Goal: Task Accomplishment & Management: Manage account settings

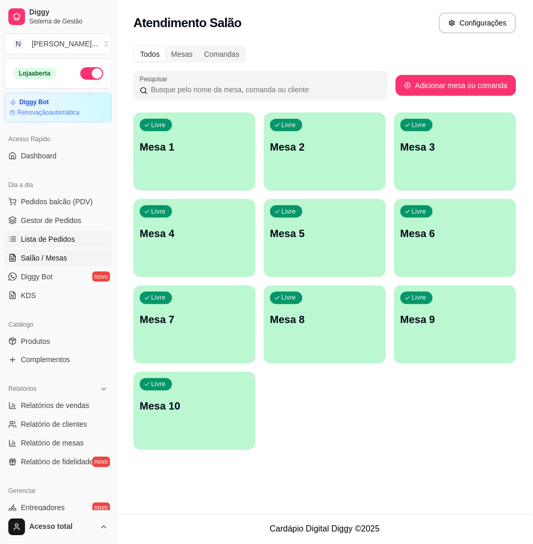
click at [54, 238] on span "Lista de Pedidos" at bounding box center [48, 239] width 54 height 10
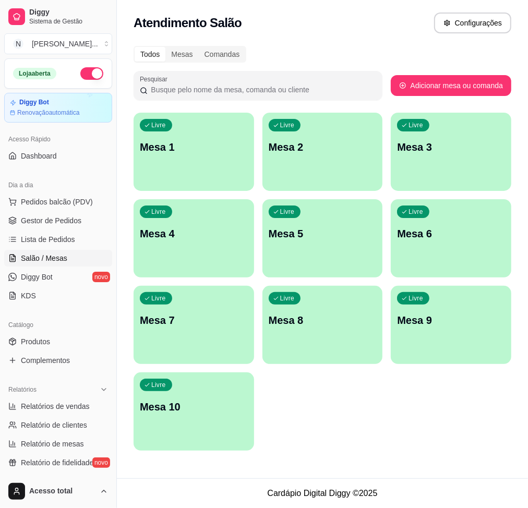
click at [214, 164] on div "Livre Mesa 1" at bounding box center [193, 146] width 120 height 66
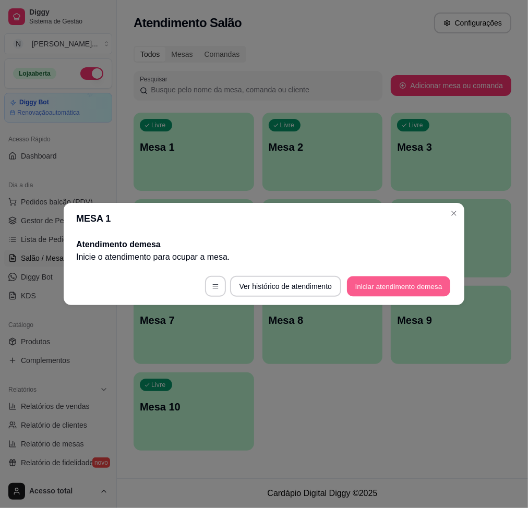
click at [428, 287] on button "Iniciar atendimento de mesa" at bounding box center [398, 286] width 103 height 20
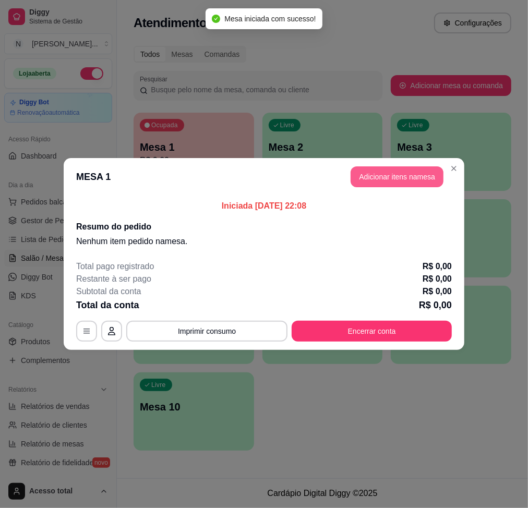
click at [404, 186] on button "Adicionar itens na mesa" at bounding box center [396, 176] width 93 height 21
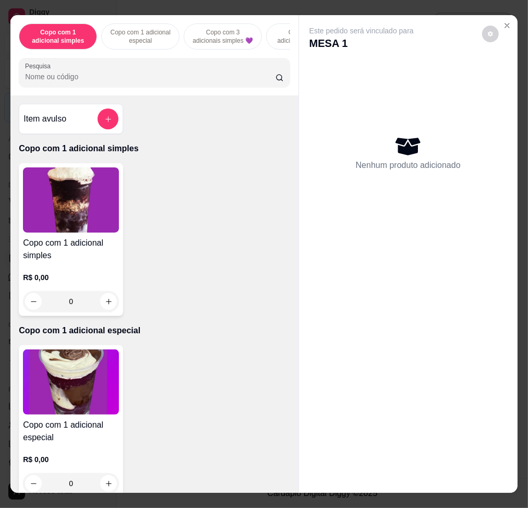
click at [82, 119] on div "Item avulso" at bounding box center [70, 118] width 95 height 21
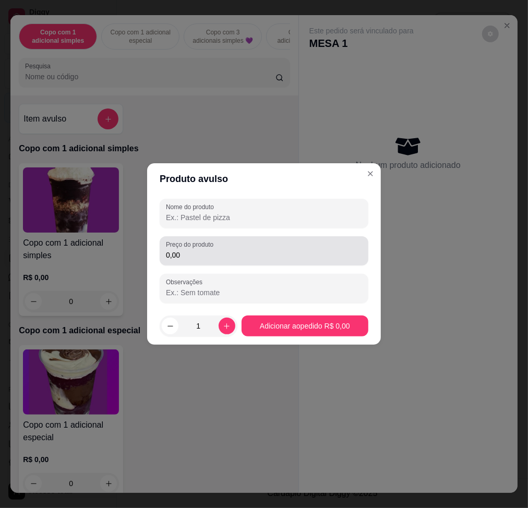
click at [228, 264] on div "Preço do produto 0,00" at bounding box center [264, 250] width 209 height 29
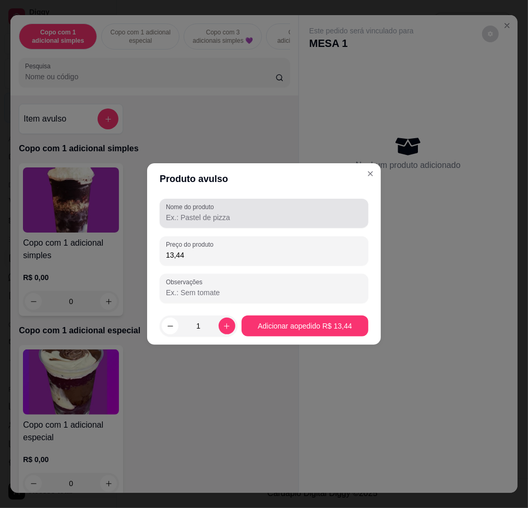
type input "13,44"
click at [235, 215] on input "Nome do produto" at bounding box center [264, 217] width 196 height 10
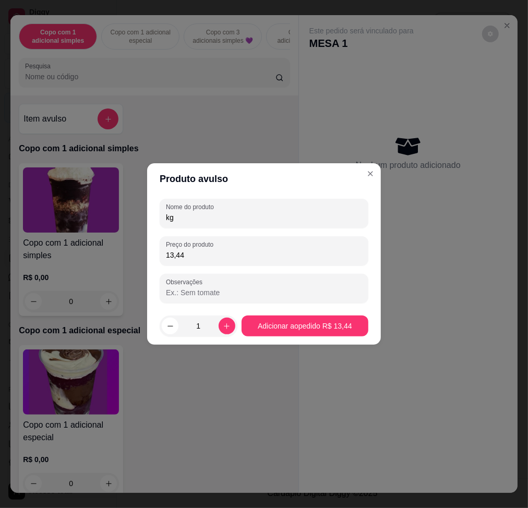
type input "kg"
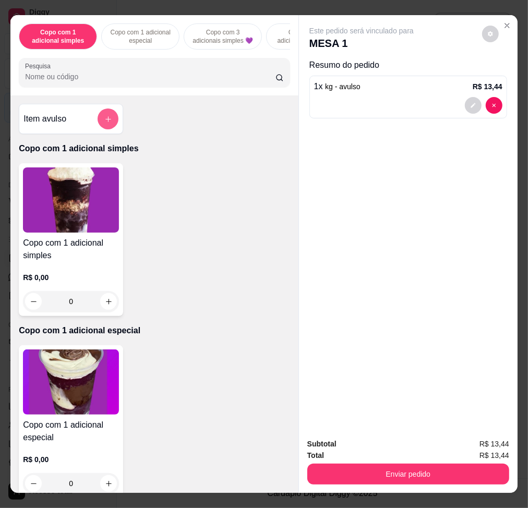
click at [107, 129] on button "add-separate-item" at bounding box center [107, 118] width 21 height 21
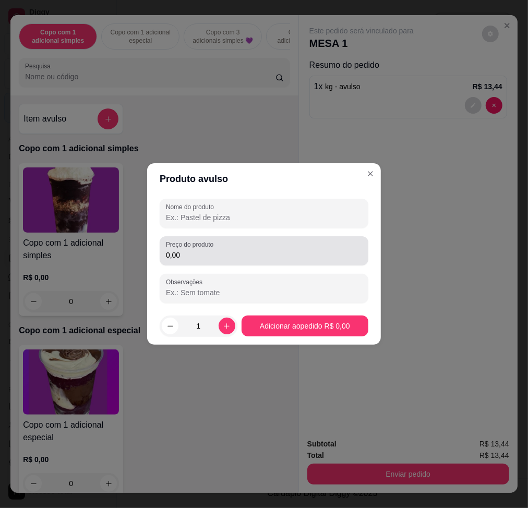
click at [314, 258] on input "0,00" at bounding box center [264, 255] width 196 height 10
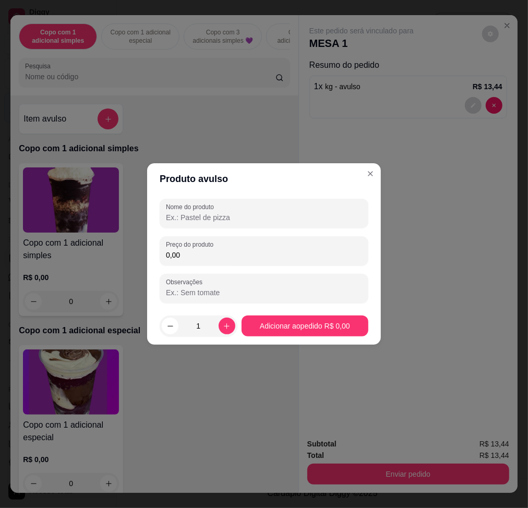
click at [309, 219] on input "Nome do produto" at bounding box center [264, 217] width 196 height 10
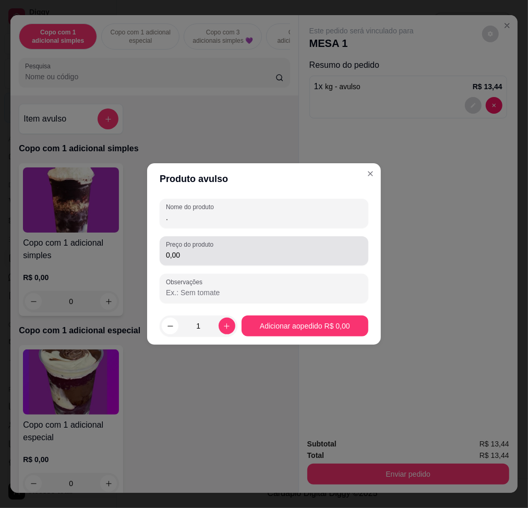
type input "."
click at [293, 254] on input "0,00" at bounding box center [264, 255] width 196 height 10
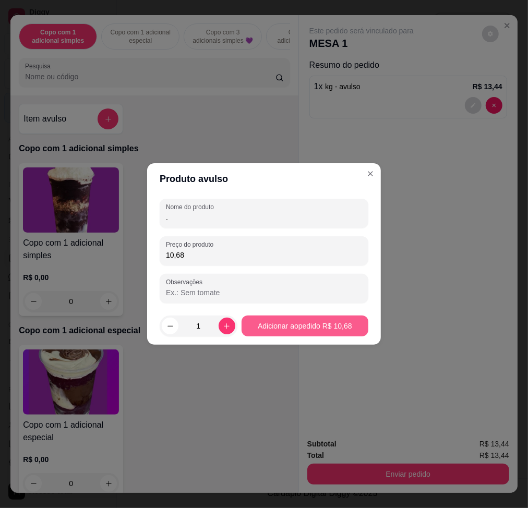
type input "10,68"
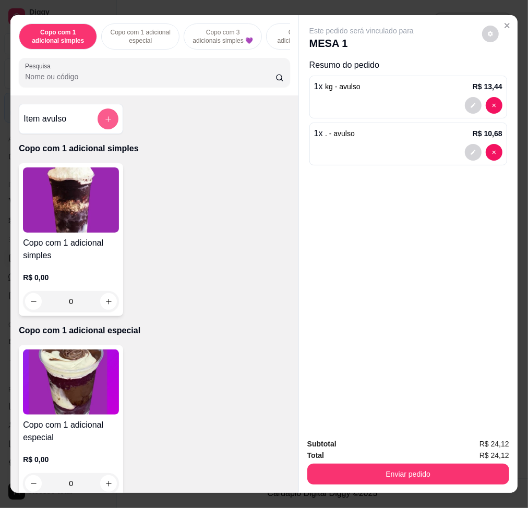
click at [104, 123] on icon "add-separate-item" at bounding box center [108, 119] width 8 height 8
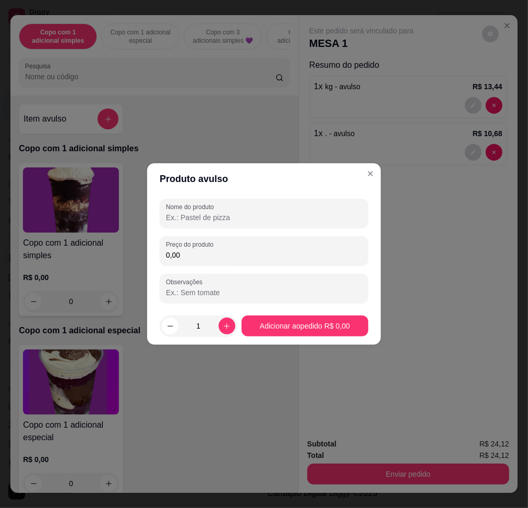
click at [299, 259] on input "0,00" at bounding box center [264, 255] width 196 height 10
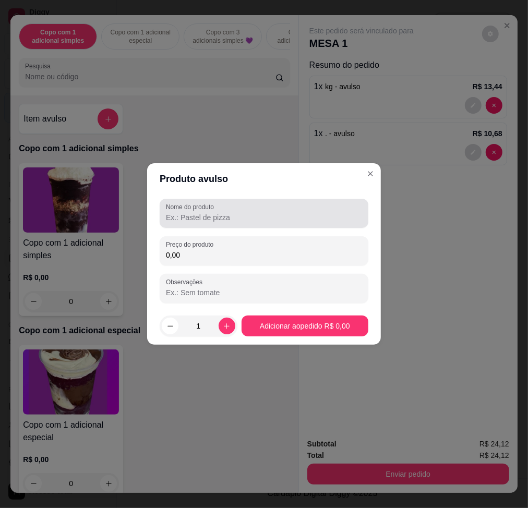
click at [282, 209] on div at bounding box center [264, 213] width 196 height 21
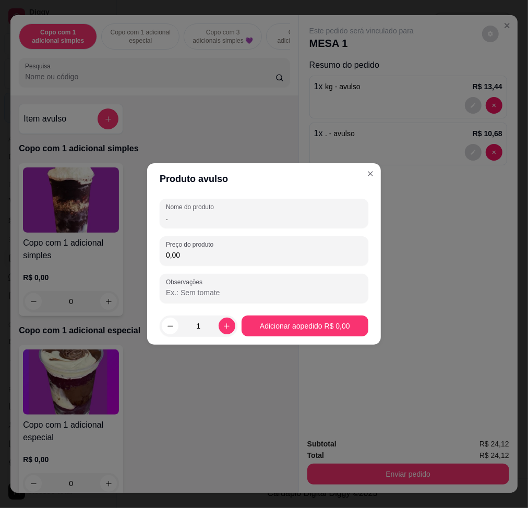
type input "."
click at [226, 270] on div "Nome do produto . Preço do produto 0,00 Observações" at bounding box center [264, 251] width 209 height 104
click at [224, 253] on input "0,00" at bounding box center [264, 255] width 196 height 10
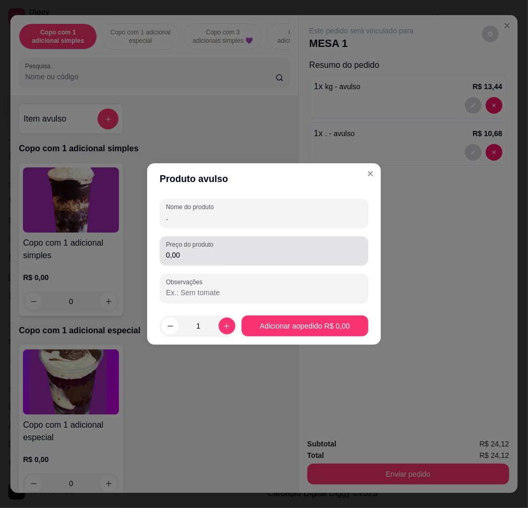
click at [287, 257] on input "0,00" at bounding box center [264, 255] width 196 height 10
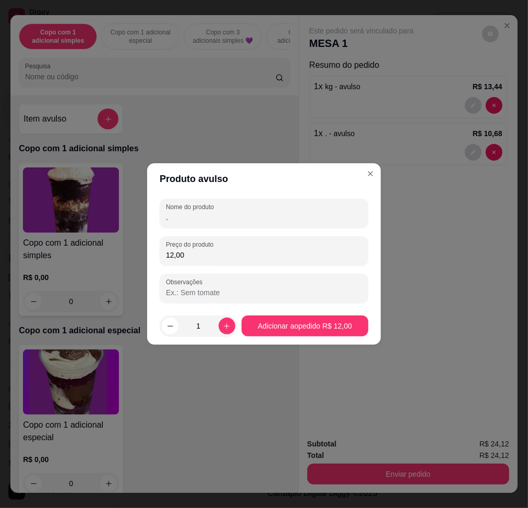
type input "12,00"
click at [291, 308] on footer "1 Adicionar ao pedido R$ 12,00" at bounding box center [264, 326] width 234 height 38
click at [295, 320] on footer "1 Adicionar ao pedido R$ 12,00" at bounding box center [264, 326] width 234 height 38
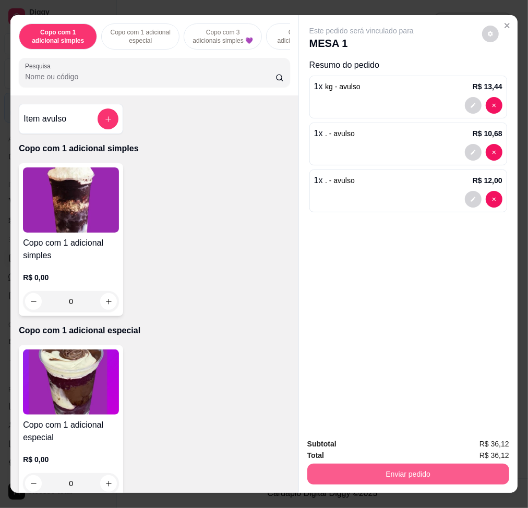
click at [462, 470] on button "Enviar pedido" at bounding box center [408, 473] width 202 height 21
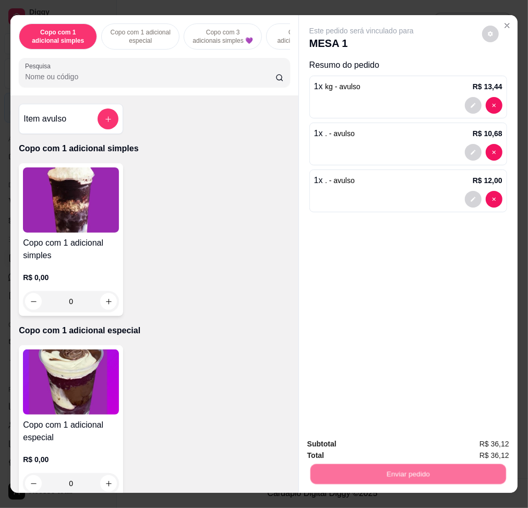
click at [406, 443] on button "Não registrar e enviar pedido" at bounding box center [372, 444] width 108 height 20
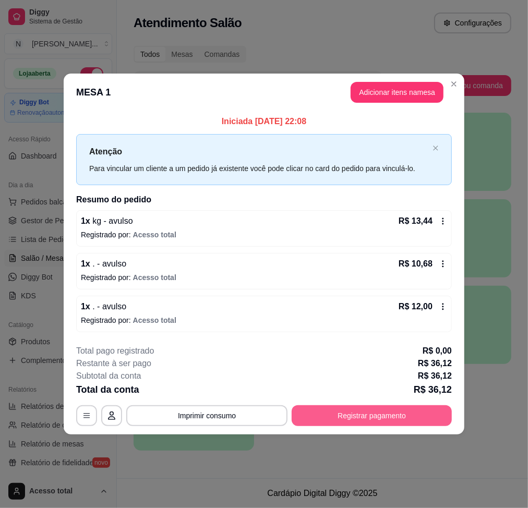
click at [353, 413] on button "Registrar pagamento" at bounding box center [371, 415] width 160 height 21
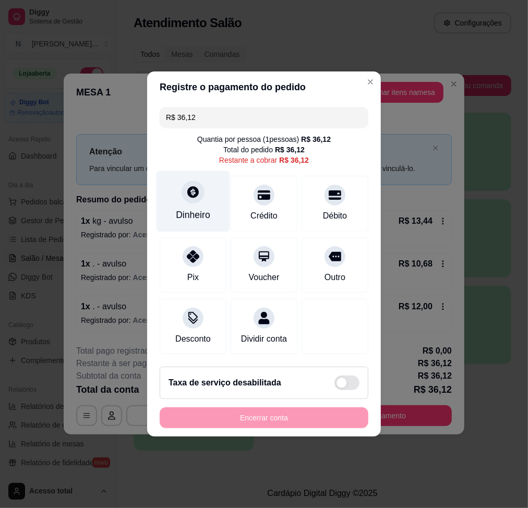
click at [197, 200] on div "Dinheiro" at bounding box center [193, 201] width 74 height 61
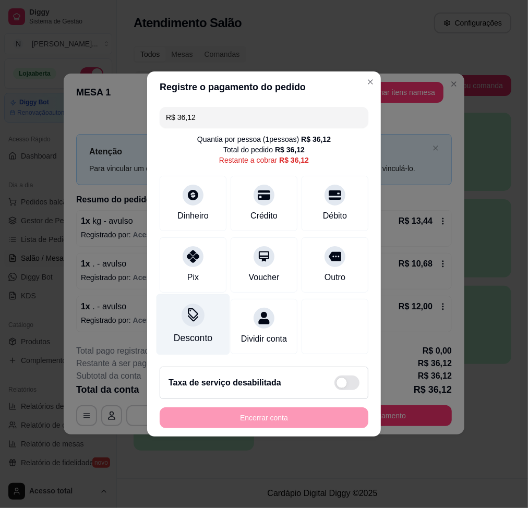
click at [209, 331] on div "Desconto" at bounding box center [193, 338] width 39 height 14
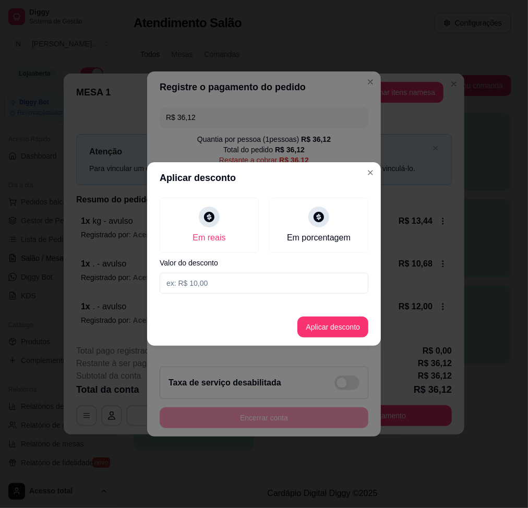
click at [260, 280] on input at bounding box center [264, 283] width 209 height 21
type input "0,12"
click at [320, 331] on button "Aplicar desconto" at bounding box center [332, 326] width 71 height 21
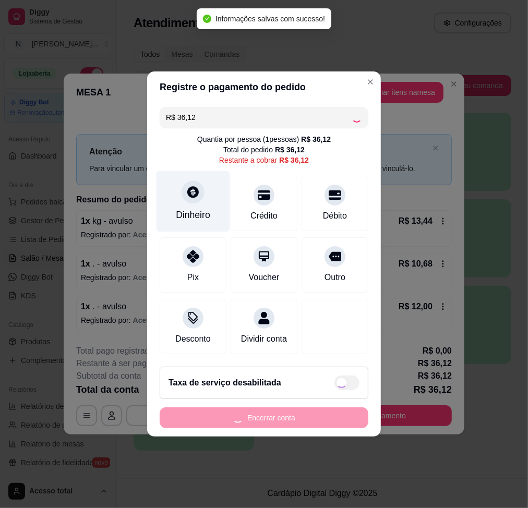
type input "R$ 36,00"
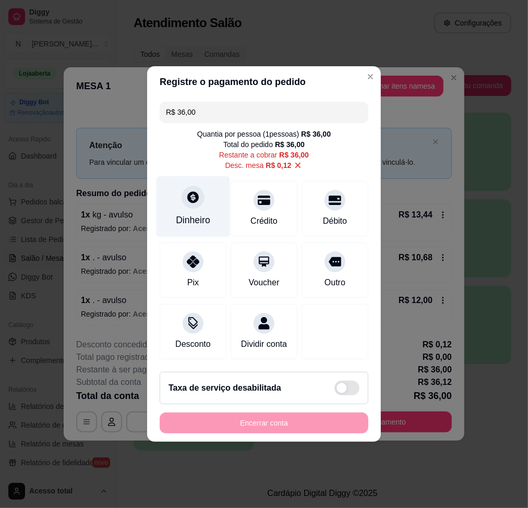
click at [193, 200] on div at bounding box center [192, 197] width 23 height 23
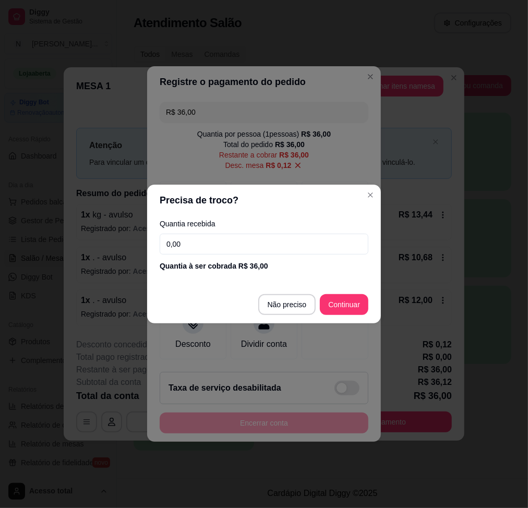
click at [267, 242] on input "0,00" at bounding box center [264, 244] width 209 height 21
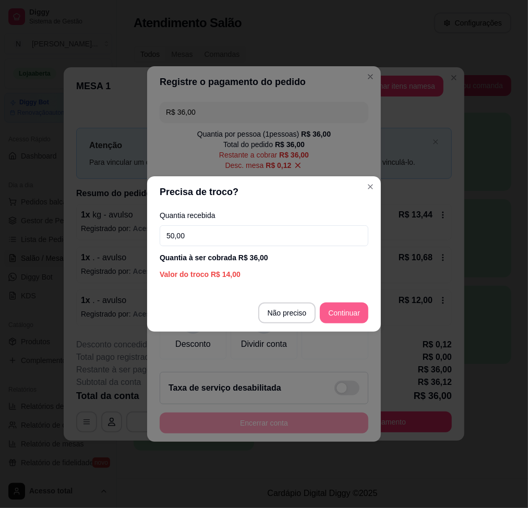
type input "50,00"
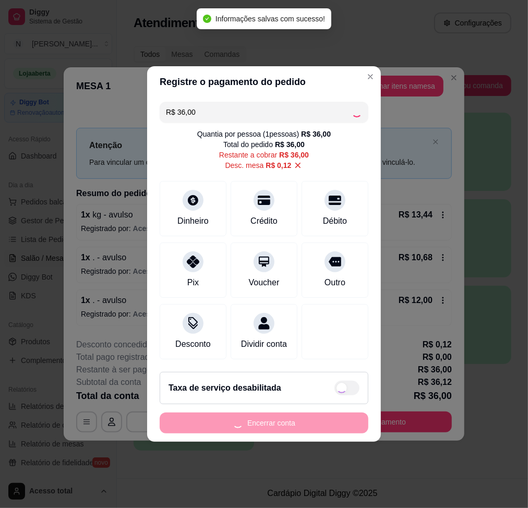
type input "R$ 0,00"
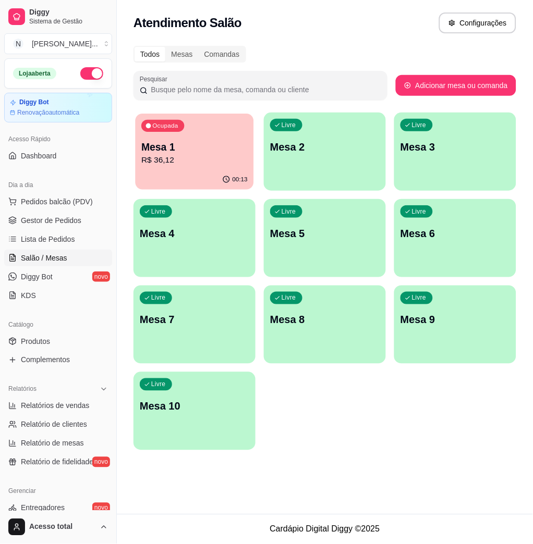
click at [199, 155] on p "R$ 36,12" at bounding box center [194, 160] width 106 height 12
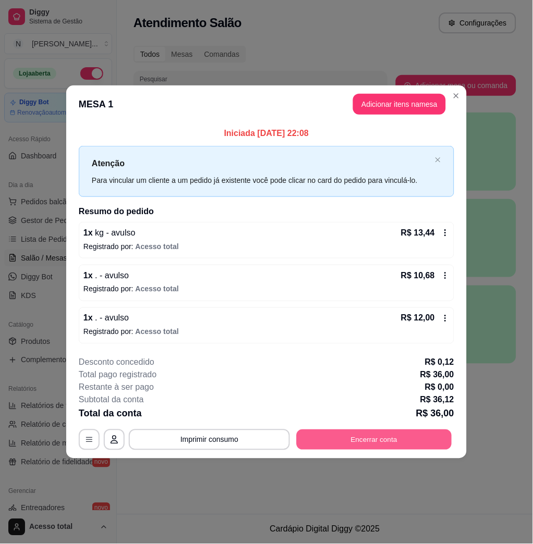
click at [329, 443] on button "Encerrar conta" at bounding box center [374, 440] width 155 height 20
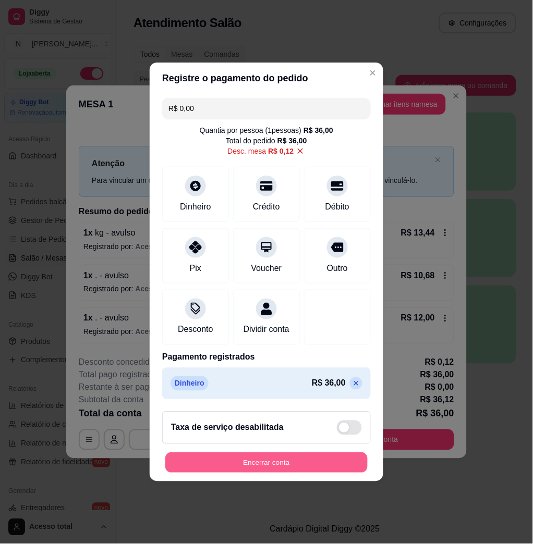
click at [288, 470] on button "Encerrar conta" at bounding box center [266, 463] width 202 height 20
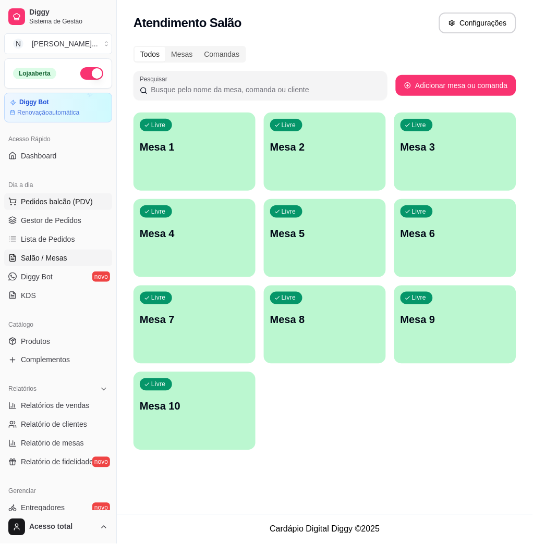
click at [82, 201] on span "Pedidos balcão (PDV)" at bounding box center [57, 202] width 72 height 10
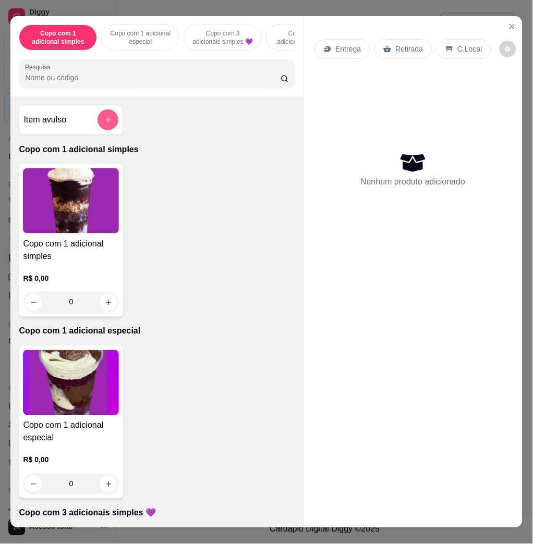
click at [100, 130] on div at bounding box center [107, 119] width 21 height 21
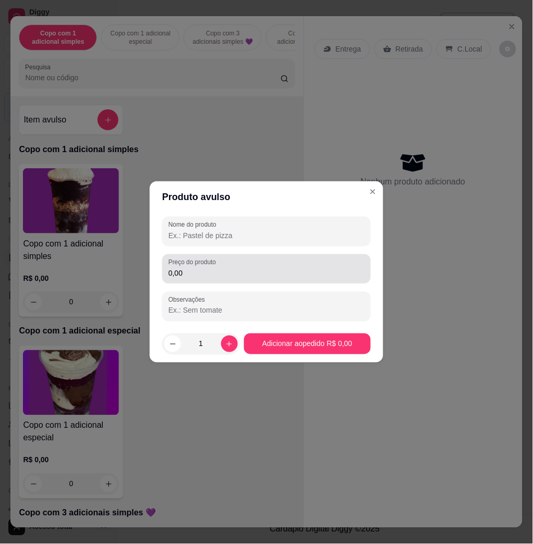
click at [218, 278] on input "0,00" at bounding box center [266, 273] width 196 height 10
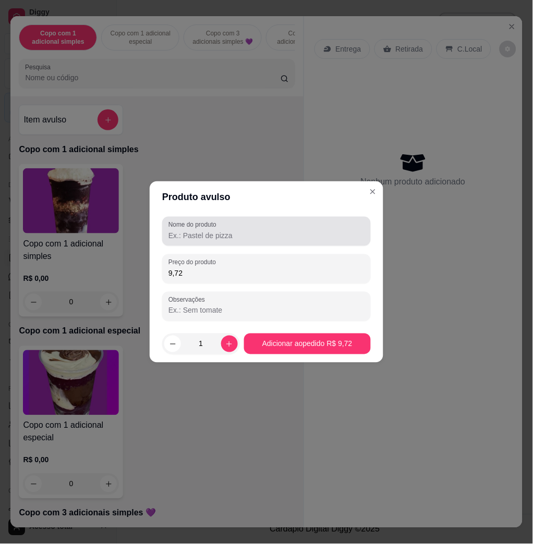
type input "9,72"
click at [234, 223] on div at bounding box center [266, 231] width 196 height 21
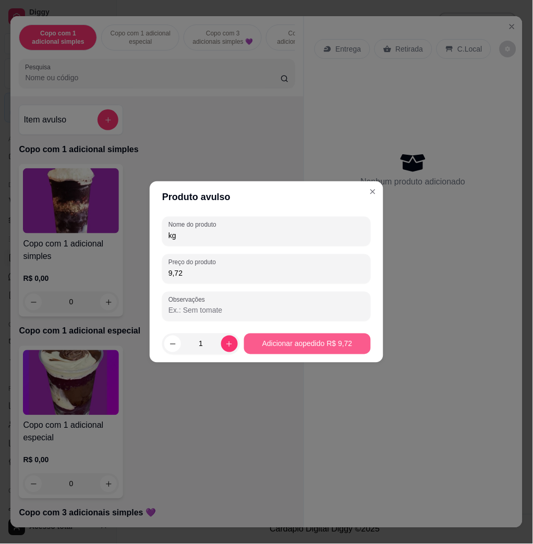
type input "kg"
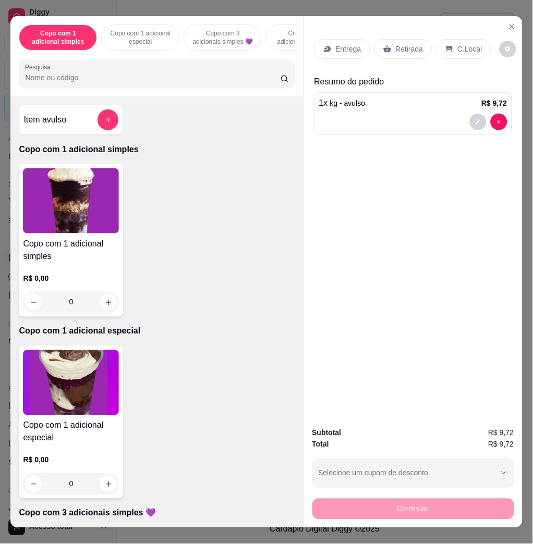
click at [446, 46] on icon at bounding box center [449, 49] width 7 height 6
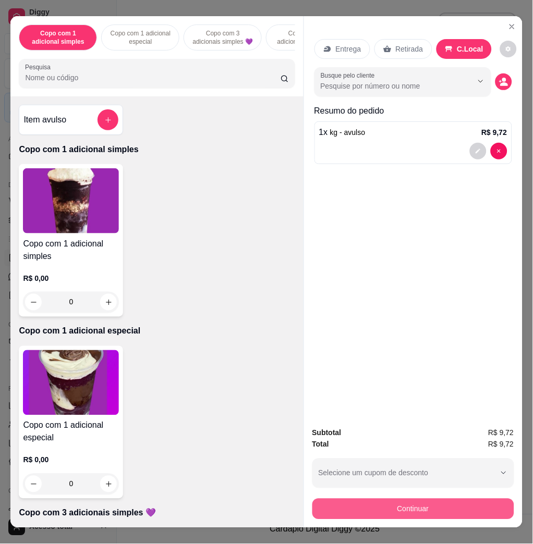
click at [483, 504] on button "Continuar" at bounding box center [413, 509] width 202 height 21
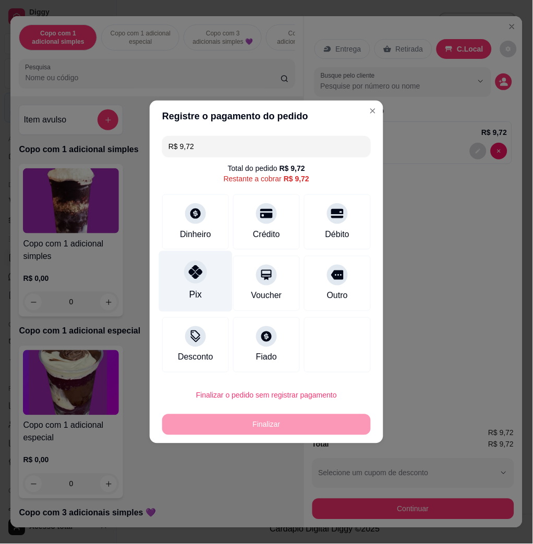
click at [196, 283] on div at bounding box center [195, 272] width 23 height 23
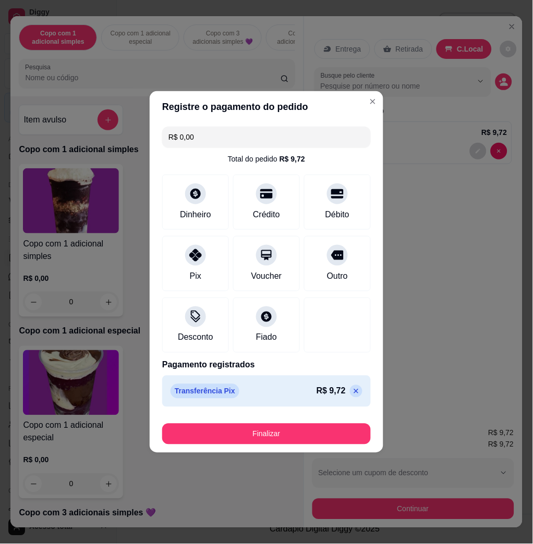
click at [352, 394] on icon at bounding box center [356, 391] width 8 height 8
type input "R$ 9,72"
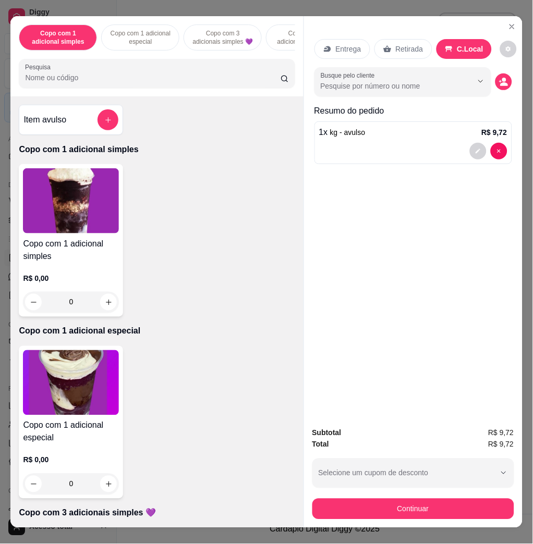
click at [478, 148] on button "decrease-product-quantity" at bounding box center [478, 151] width 17 height 17
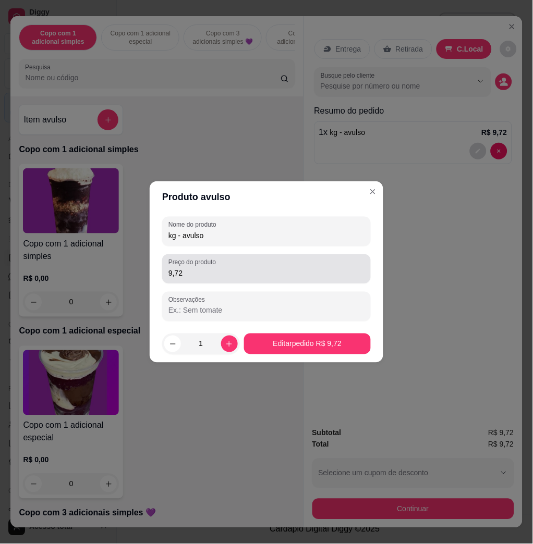
click at [243, 261] on div "9,72" at bounding box center [266, 269] width 196 height 21
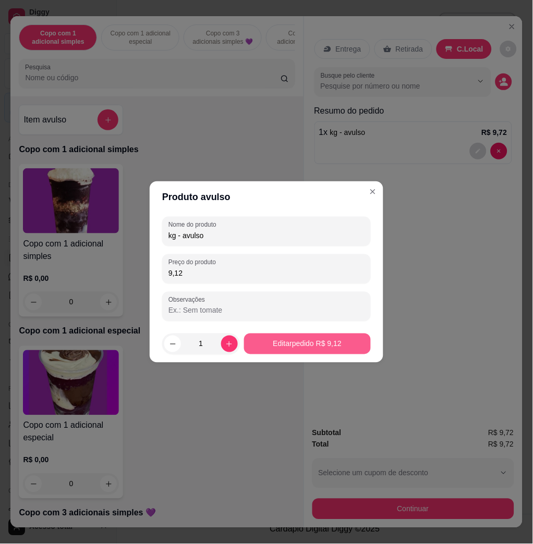
type input "9,12"
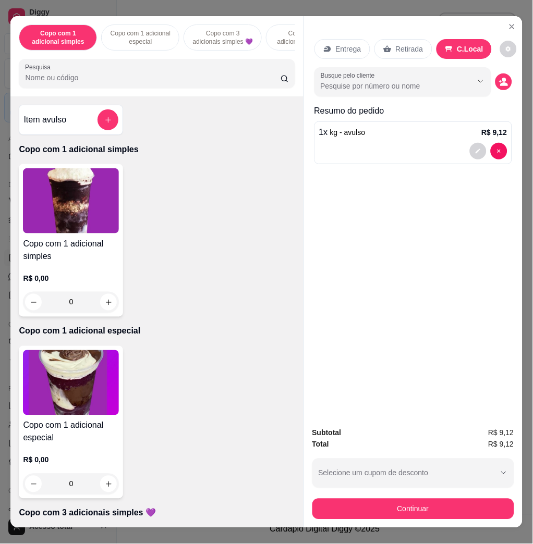
click at [410, 517] on div "Subtotal R$ 9,12 Total R$ 9,12 Selecione um cupom de desconto COMBO Selecione u…" at bounding box center [413, 473] width 218 height 109
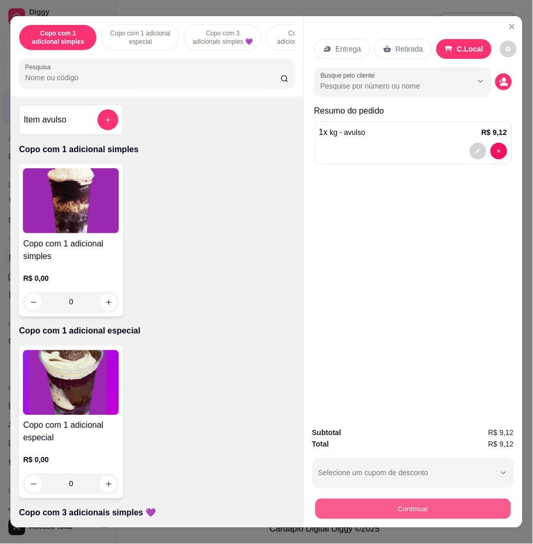
click at [408, 504] on button "Continuar" at bounding box center [413, 509] width 196 height 20
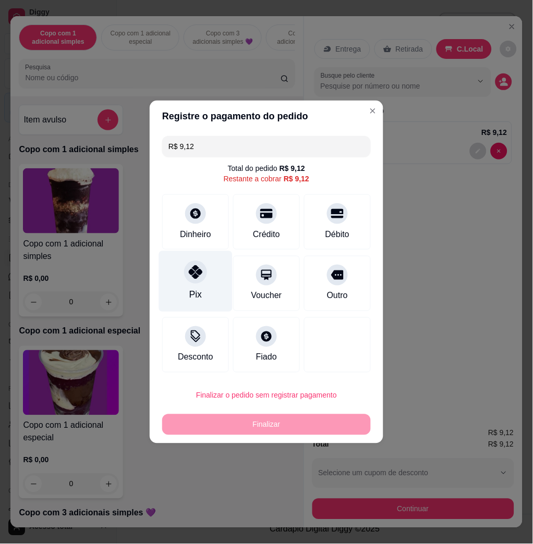
click at [203, 267] on div at bounding box center [195, 272] width 23 height 23
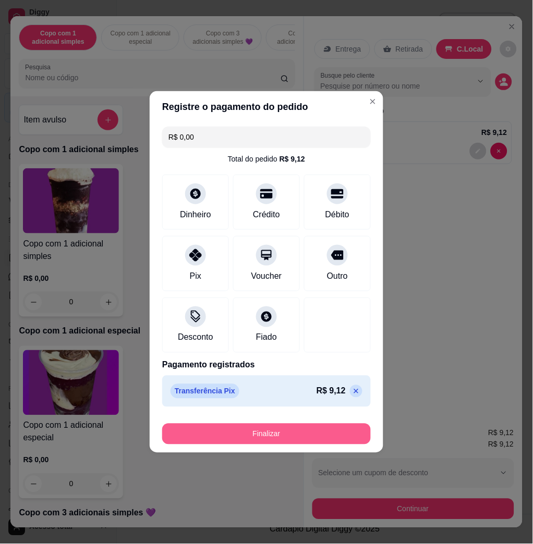
click at [271, 426] on button "Finalizar" at bounding box center [266, 434] width 209 height 21
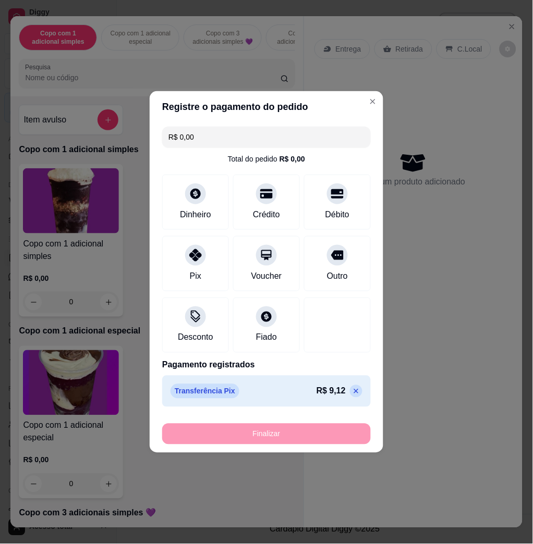
type input "-R$ 9,12"
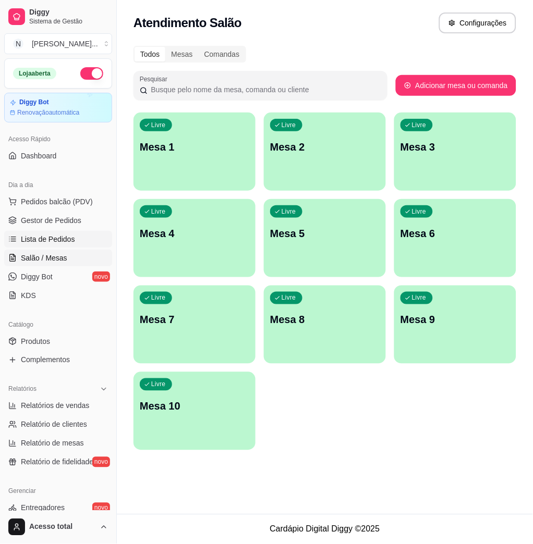
click at [60, 239] on span "Lista de Pedidos" at bounding box center [48, 239] width 54 height 10
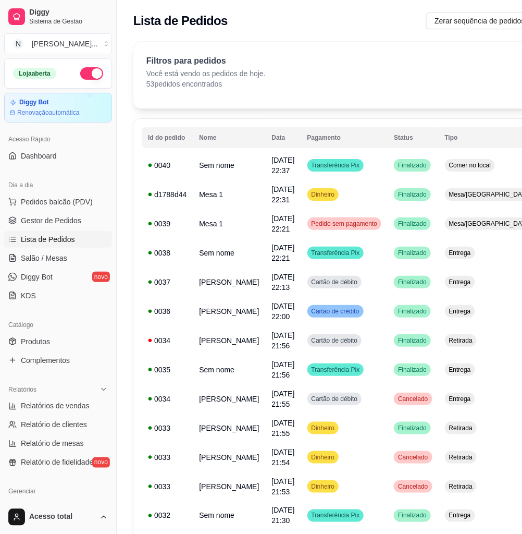
click at [13, 62] on div "Loja aberta" at bounding box center [58, 73] width 107 height 29
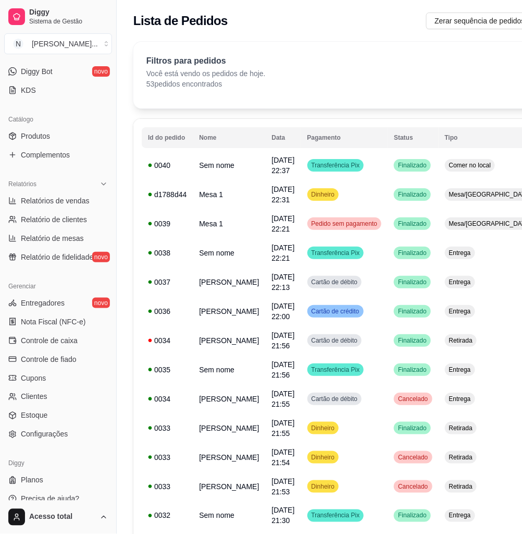
scroll to position [467, 0]
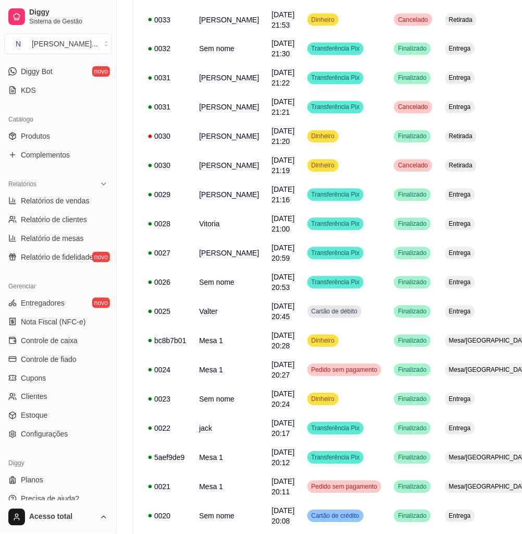
click at [13, 62] on ul "Pedidos balcão (PDV) Gestor de Pedidos Lista de Pedidos Salão / Mesas Diggy Bot…" at bounding box center [58, 43] width 108 height 111
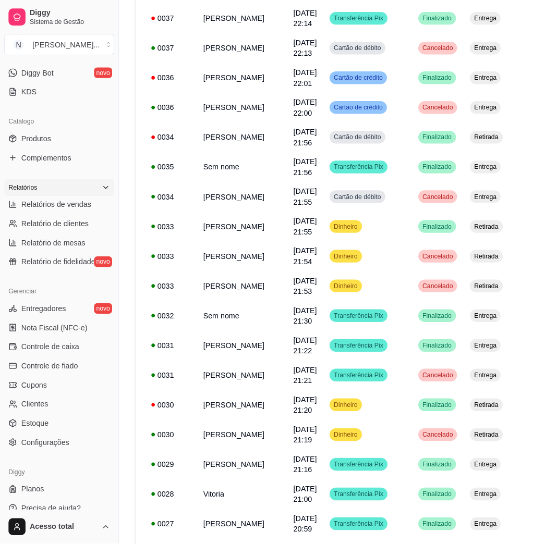
scroll to position [0, 0]
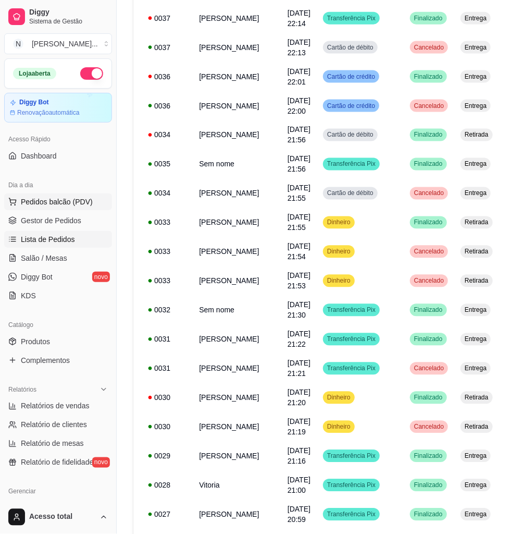
click at [92, 204] on button "Pedidos balcão (PDV)" at bounding box center [58, 201] width 108 height 17
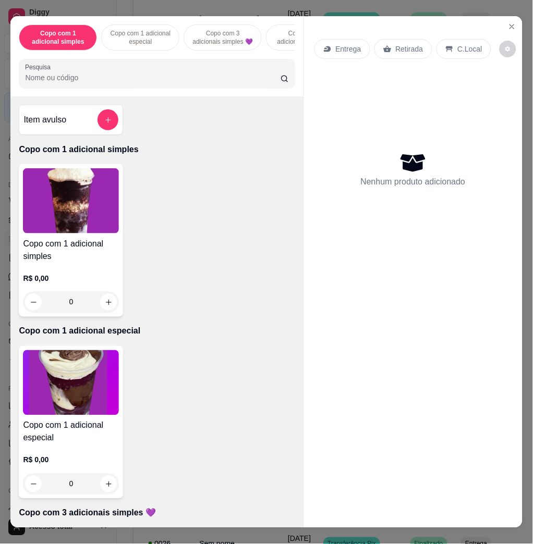
scroll to position [347, 0]
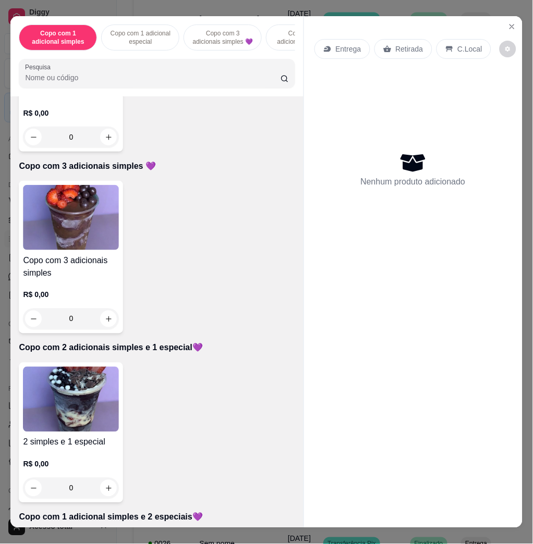
click at [72, 407] on img at bounding box center [71, 399] width 96 height 65
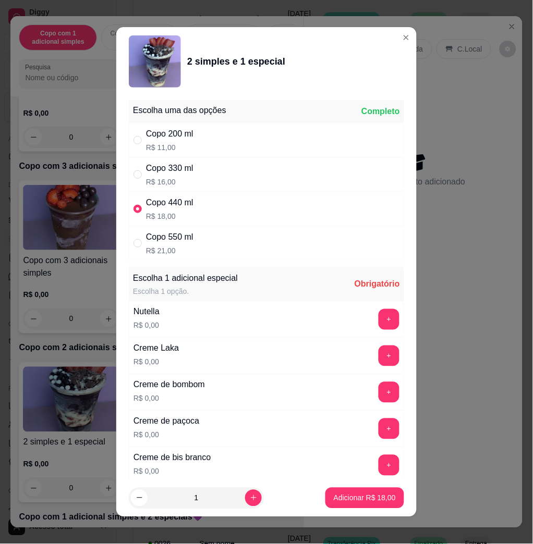
click at [236, 212] on div "Copo 440 ml R$ 18,00" at bounding box center [266, 209] width 275 height 34
click at [379, 323] on button "+" at bounding box center [389, 319] width 21 height 21
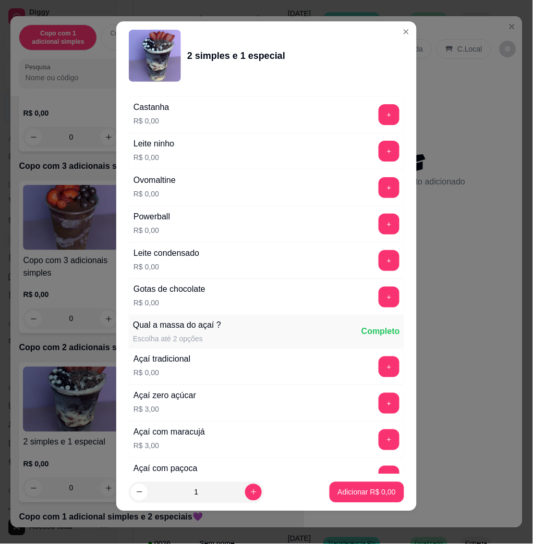
scroll to position [970, 0]
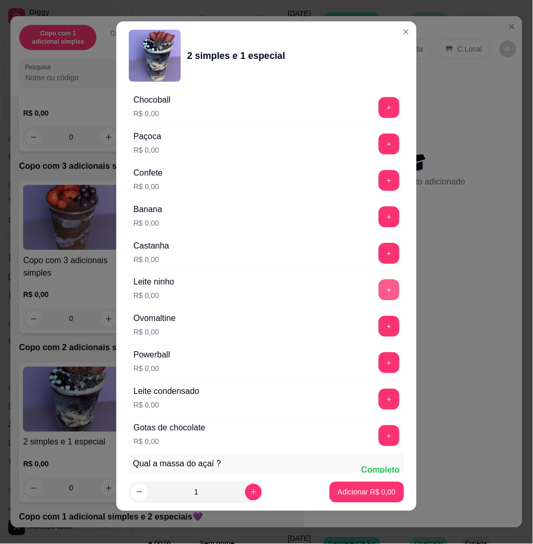
click at [379, 293] on button "+" at bounding box center [389, 289] width 21 height 21
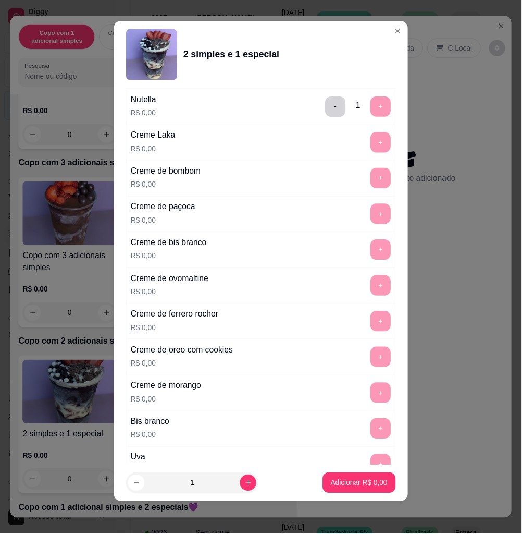
scroll to position [0, 0]
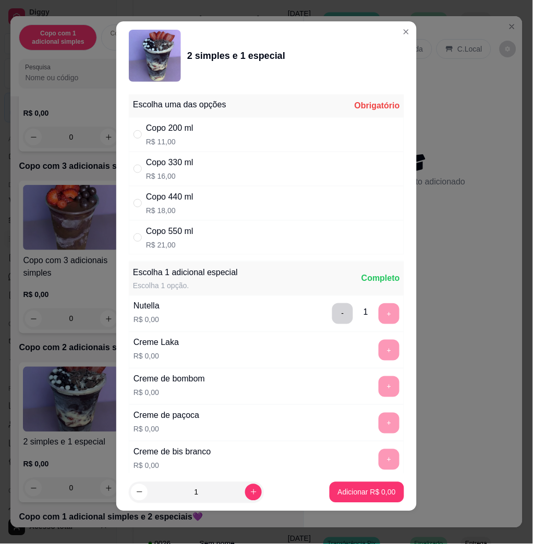
click at [312, 192] on div "Copo 440 ml R$ 18,00" at bounding box center [266, 203] width 275 height 34
radio input "true"
click at [363, 490] on p "Adicionar R$ 18,00" at bounding box center [365, 492] width 60 height 10
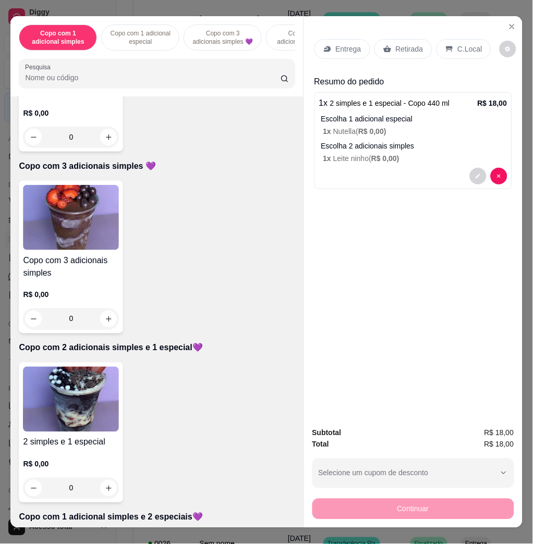
click at [346, 39] on div "Entrega" at bounding box center [342, 49] width 56 height 20
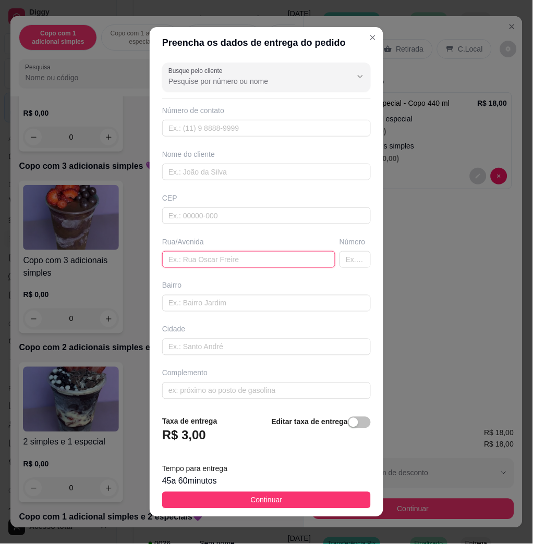
click at [210, 265] on input "text" at bounding box center [248, 259] width 173 height 17
click at [206, 262] on input "jose leandro, n647, casa sem letra" at bounding box center [248, 259] width 173 height 17
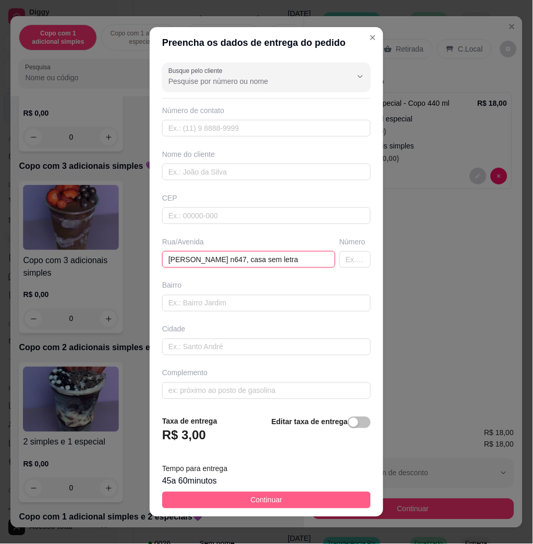
type input "jose leandro de souza n647, casa sem letra"
click at [252, 506] on span "Continuar" at bounding box center [267, 500] width 32 height 11
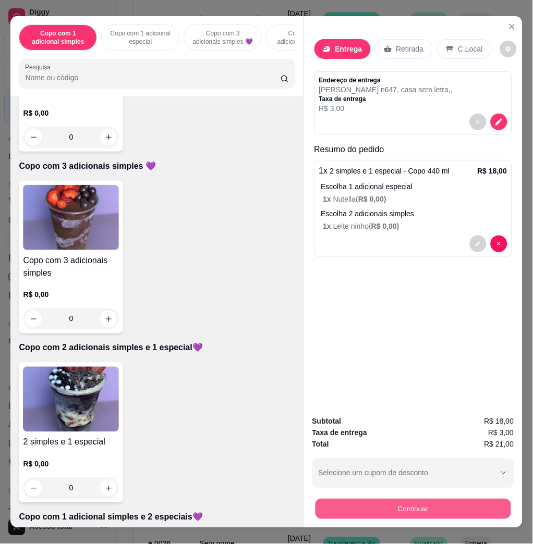
click at [323, 499] on button "Continuar" at bounding box center [413, 509] width 196 height 20
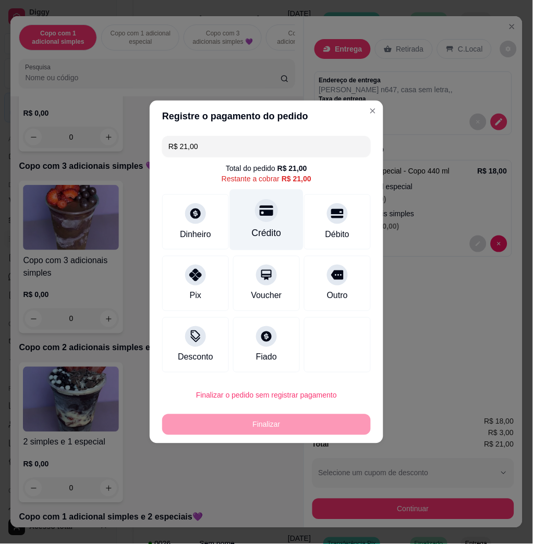
click at [278, 238] on div "Crédito" at bounding box center [267, 220] width 74 height 61
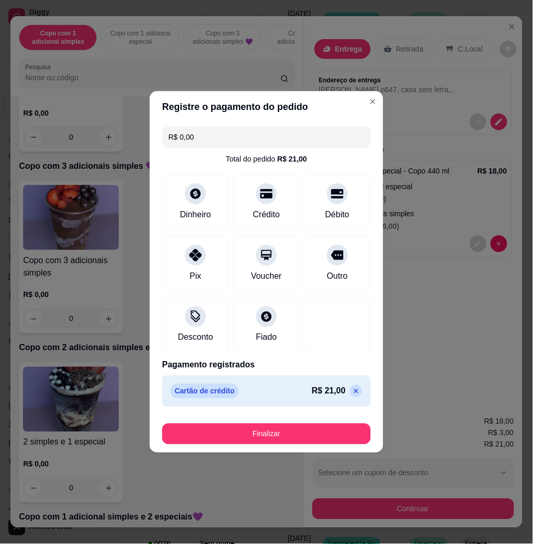
click at [319, 446] on footer "Finalizar" at bounding box center [267, 432] width 234 height 42
click at [320, 441] on button "Finalizar" at bounding box center [266, 434] width 209 height 21
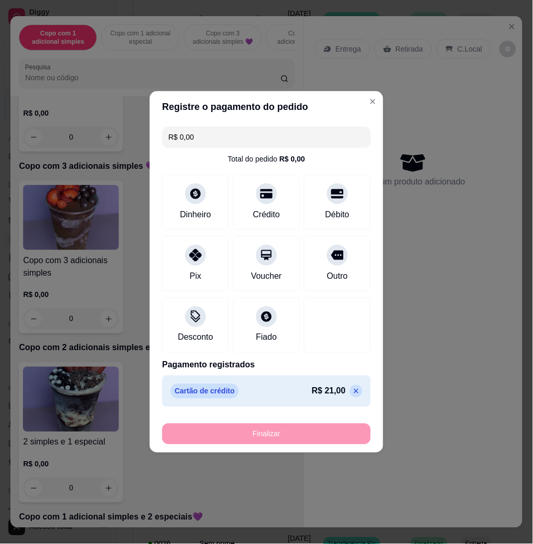
type input "-R$ 21,00"
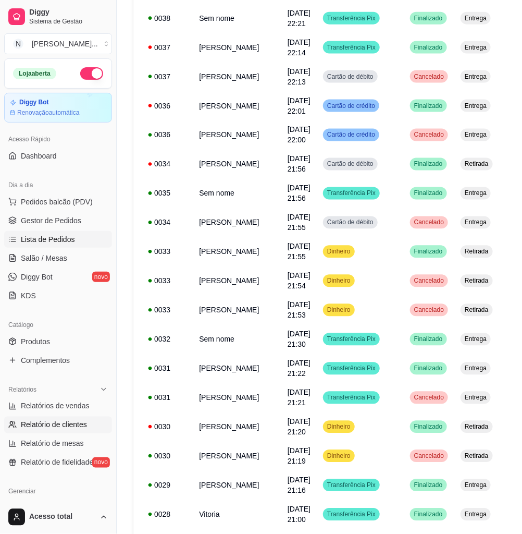
scroll to position [139, 0]
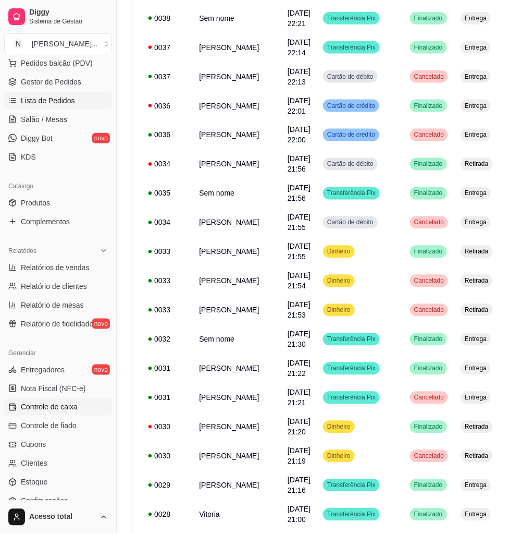
click at [86, 409] on link "Controle de caixa" at bounding box center [58, 407] width 108 height 17
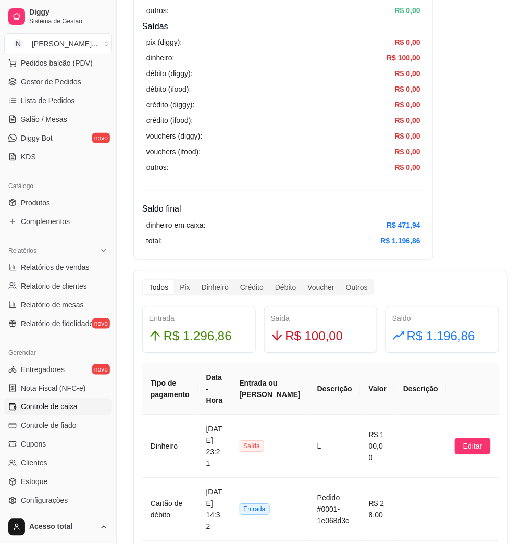
scroll to position [139, 0]
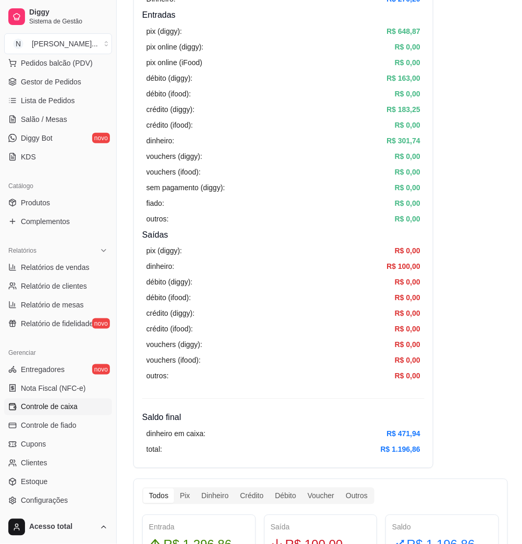
click at [72, 413] on link "Controle de caixa" at bounding box center [58, 407] width 108 height 17
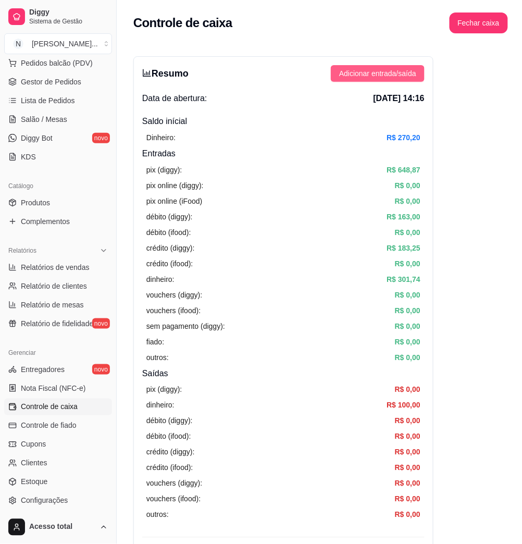
click at [397, 74] on span "Adicionar entrada/saída" at bounding box center [377, 73] width 77 height 11
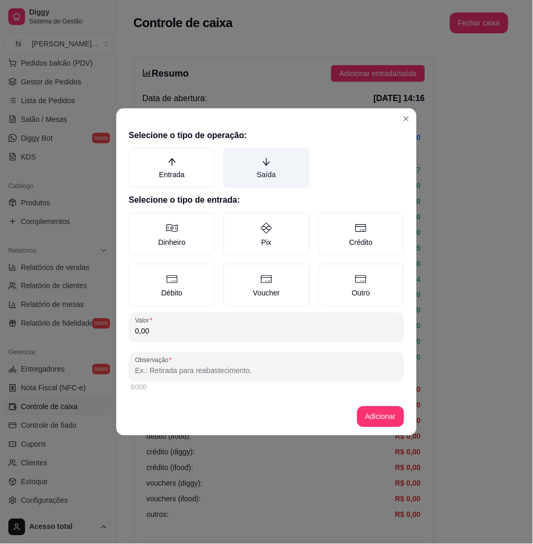
click at [277, 178] on label "Saída" at bounding box center [266, 168] width 86 height 40
click at [231, 156] on button "Saída" at bounding box center [227, 152] width 8 height 8
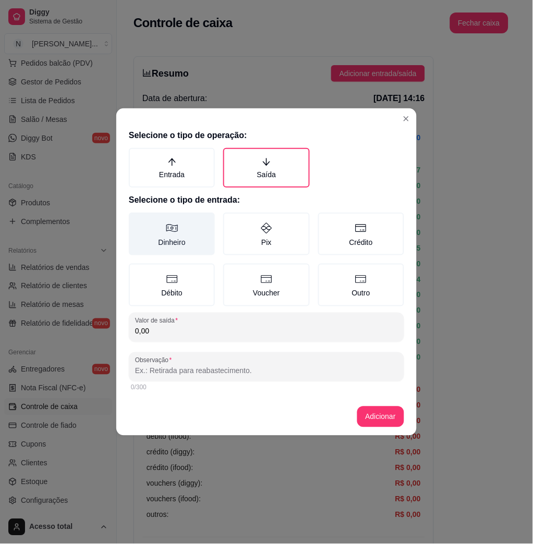
click at [184, 235] on label "Dinheiro" at bounding box center [172, 234] width 86 height 43
click at [137, 221] on button "Dinheiro" at bounding box center [132, 216] width 8 height 8
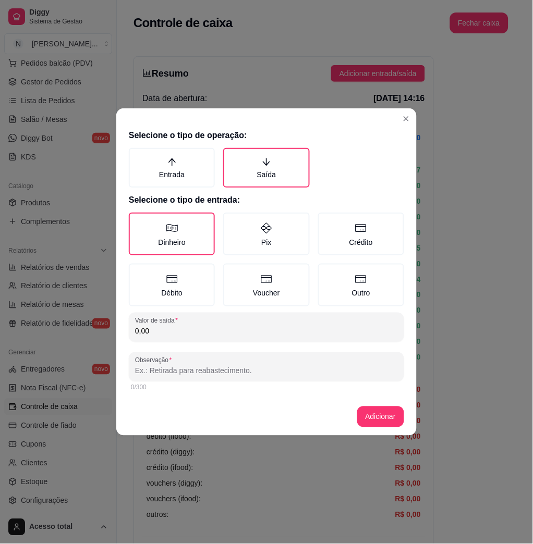
click at [214, 329] on input "0,00" at bounding box center [266, 331] width 263 height 10
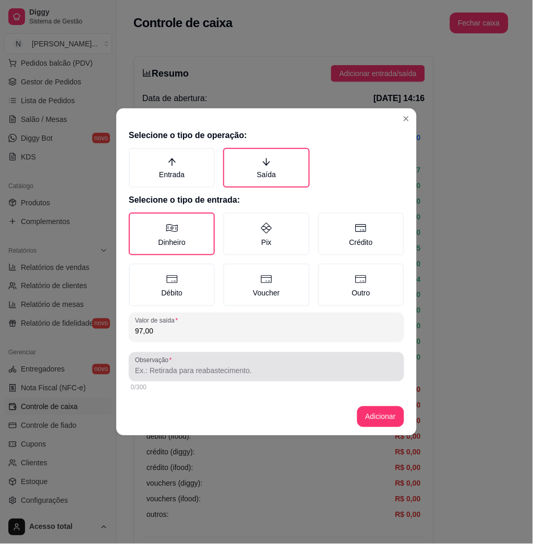
type input "97,00"
click at [220, 371] on input "Observação" at bounding box center [266, 371] width 263 height 10
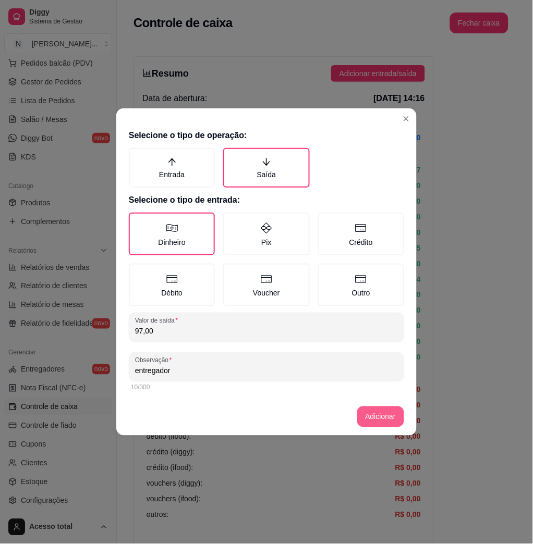
type input "entregador"
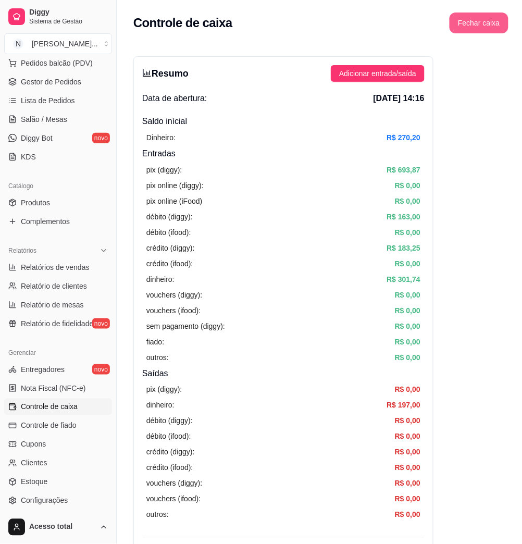
click at [480, 31] on button "Fechar caixa" at bounding box center [479, 23] width 58 height 21
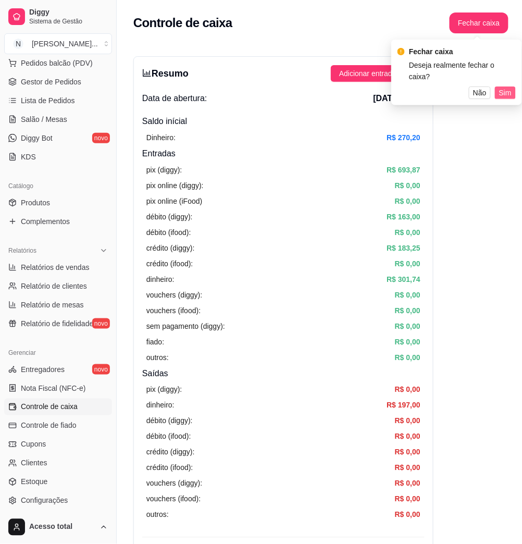
click at [510, 87] on span "Sim" at bounding box center [505, 92] width 13 height 11
